Goal: Navigation & Orientation: Find specific page/section

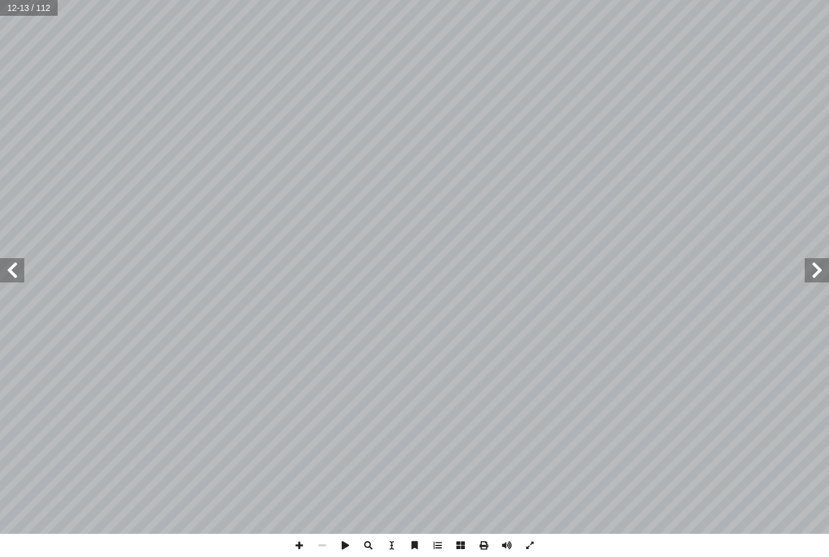
click at [14, 278] on span at bounding box center [12, 270] width 24 height 24
click at [22, 278] on span at bounding box center [12, 270] width 24 height 24
click at [814, 272] on span at bounding box center [817, 270] width 24 height 24
click at [813, 270] on span at bounding box center [817, 270] width 24 height 24
click at [16, 264] on span at bounding box center [12, 270] width 24 height 24
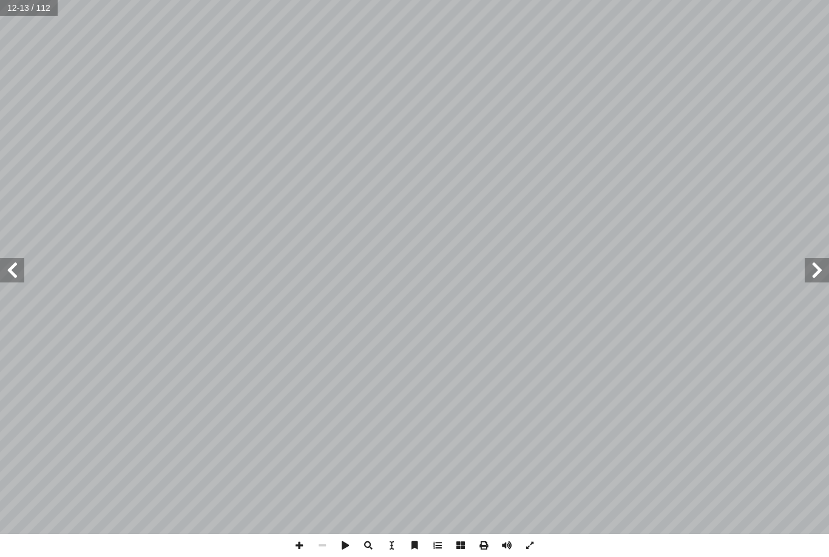
click at [19, 269] on span at bounding box center [12, 270] width 24 height 24
click at [21, 268] on span at bounding box center [12, 270] width 24 height 24
click at [18, 268] on span at bounding box center [12, 270] width 24 height 24
click at [19, 273] on span at bounding box center [12, 270] width 24 height 24
click at [15, 276] on span at bounding box center [12, 270] width 24 height 24
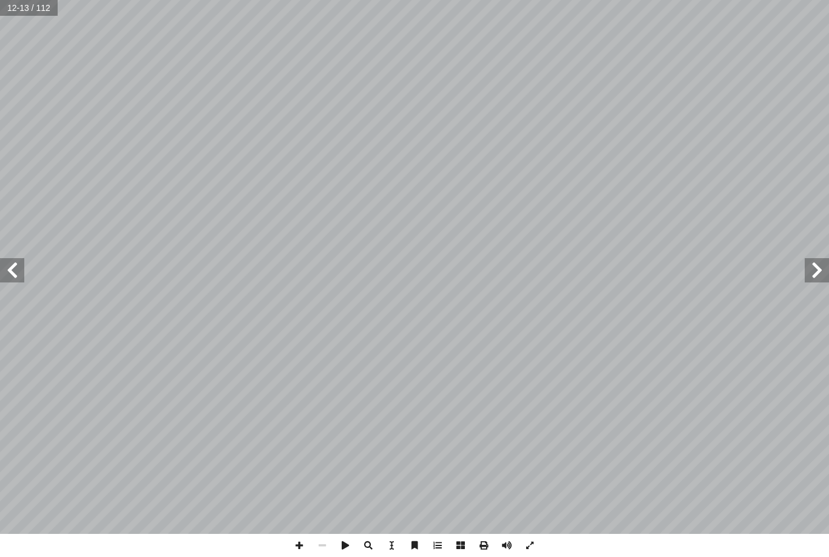
click at [14, 276] on span at bounding box center [12, 270] width 24 height 24
click at [16, 275] on span at bounding box center [12, 270] width 24 height 24
click at [807, 264] on span at bounding box center [817, 270] width 24 height 24
click at [807, 268] on span at bounding box center [817, 270] width 24 height 24
click at [805, 266] on span at bounding box center [817, 270] width 24 height 24
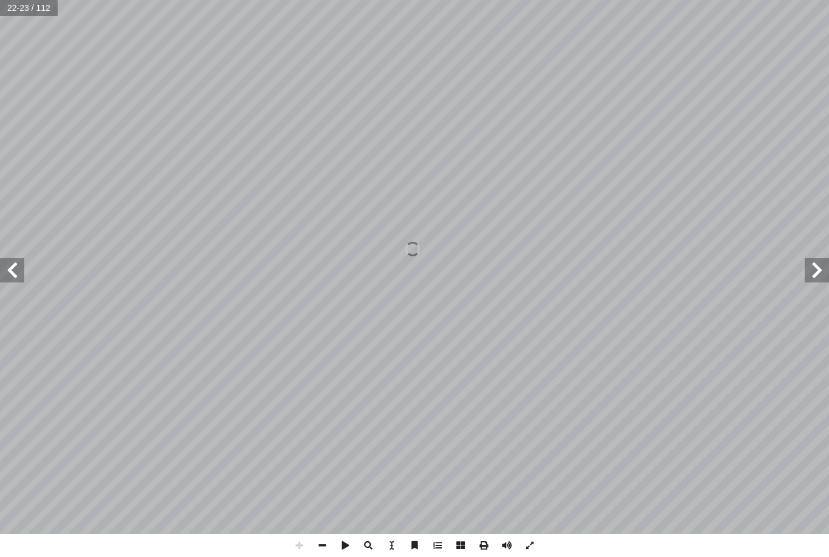
click at [805, 270] on span at bounding box center [817, 270] width 24 height 24
click at [8, 265] on span at bounding box center [12, 270] width 24 height 24
click at [12, 273] on span at bounding box center [12, 270] width 24 height 24
click at [15, 270] on span at bounding box center [12, 270] width 24 height 24
click at [16, 275] on span at bounding box center [12, 270] width 24 height 24
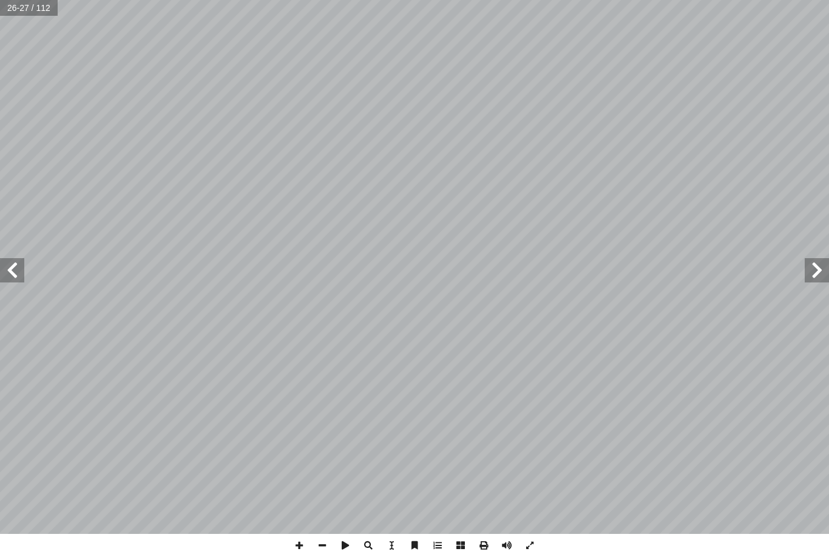
click at [819, 269] on span at bounding box center [817, 270] width 24 height 24
click at [17, 276] on span at bounding box center [12, 270] width 24 height 24
click at [20, 276] on span at bounding box center [12, 270] width 24 height 24
click at [21, 274] on span at bounding box center [12, 270] width 24 height 24
